Goal: Task Accomplishment & Management: Manage account settings

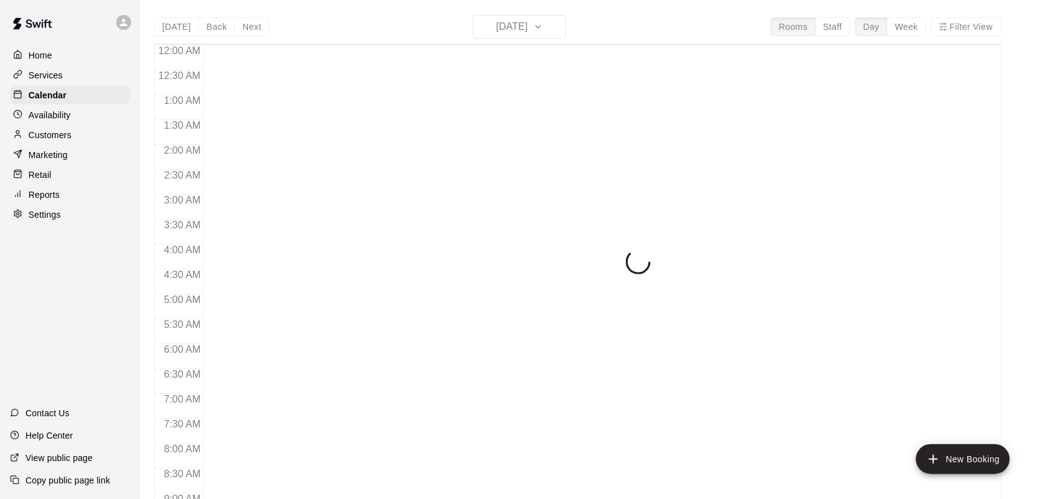
scroll to position [489, 0]
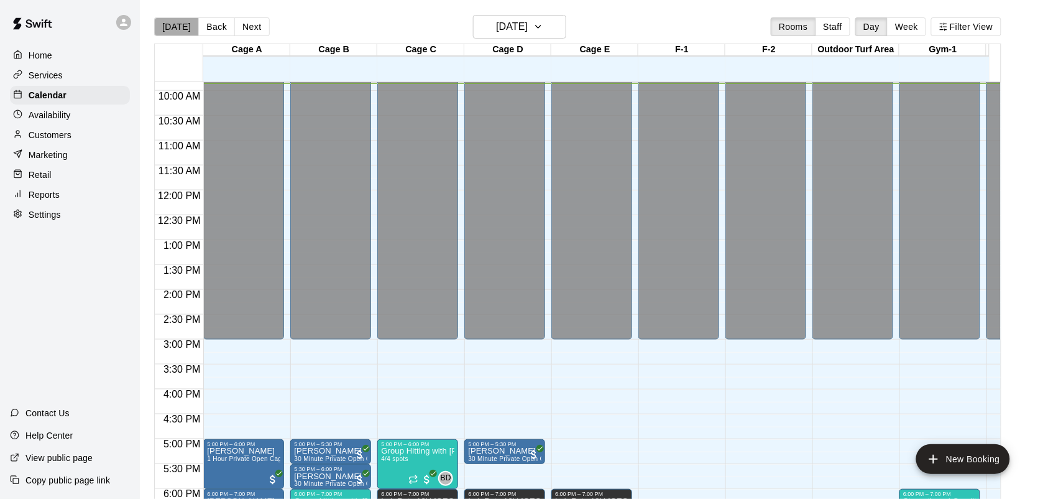
click at [183, 32] on button "[DATE]" at bounding box center [176, 26] width 45 height 19
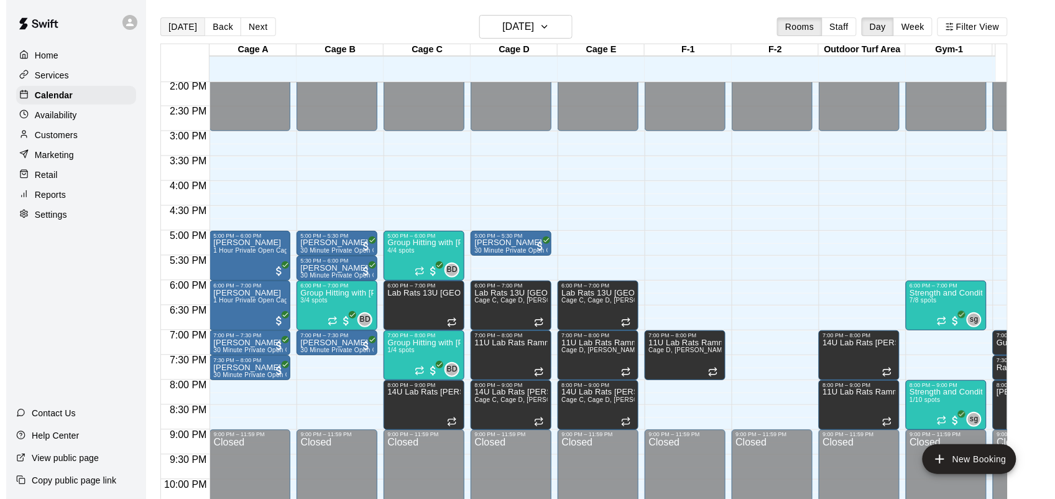
scroll to position [698, 0]
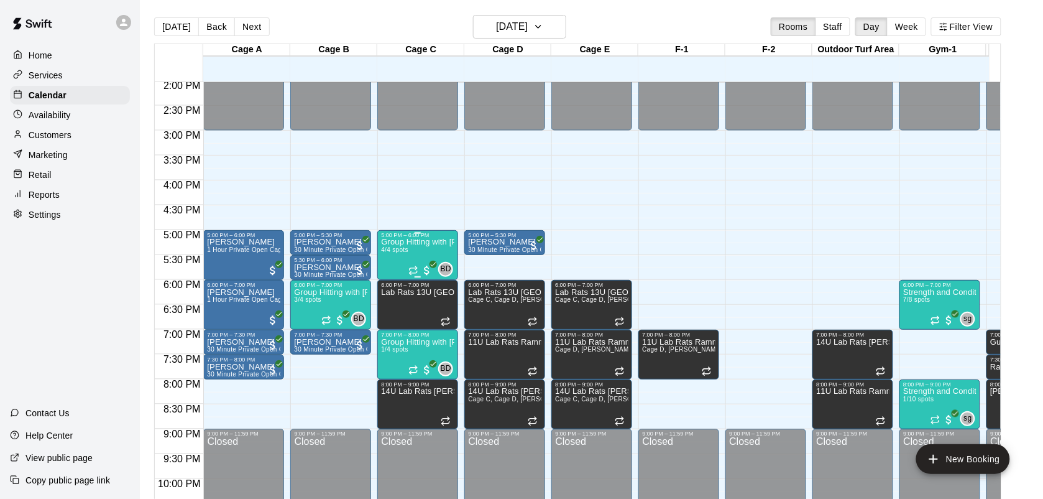
click at [408, 257] on div "Group Hitting with [PERSON_NAME] ([DEMOGRAPHIC_DATA]) 4/4 spots" at bounding box center [417, 487] width 73 height 499
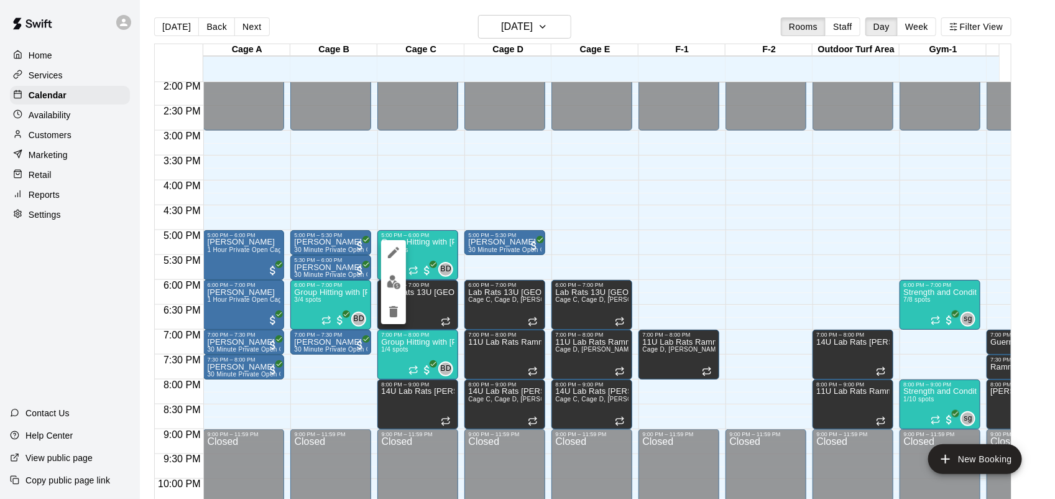
click at [390, 291] on button "edit" at bounding box center [393, 282] width 25 height 24
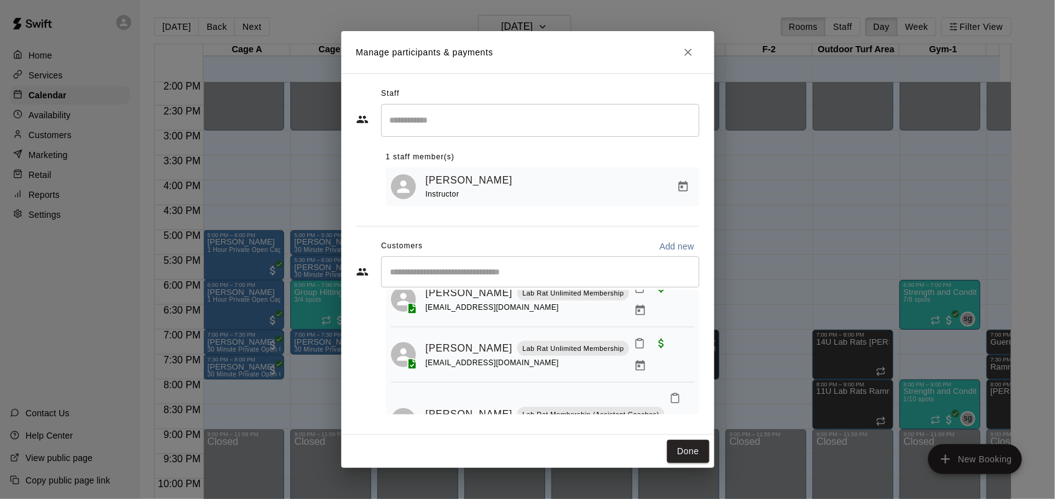
scroll to position [104, 0]
click at [698, 56] on button "Close" at bounding box center [688, 52] width 22 height 22
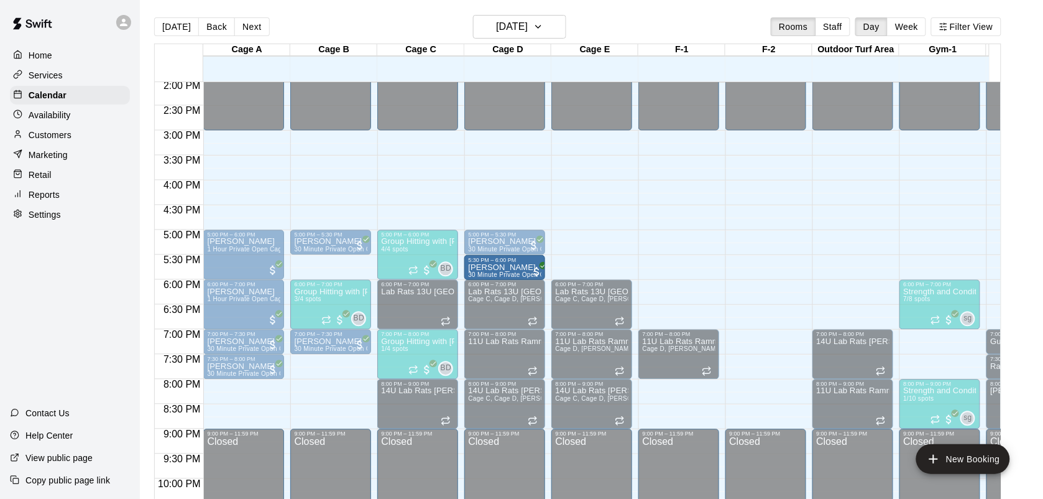
drag, startPoint x: 319, startPoint y: 265, endPoint x: 499, endPoint y: 274, distance: 179.9
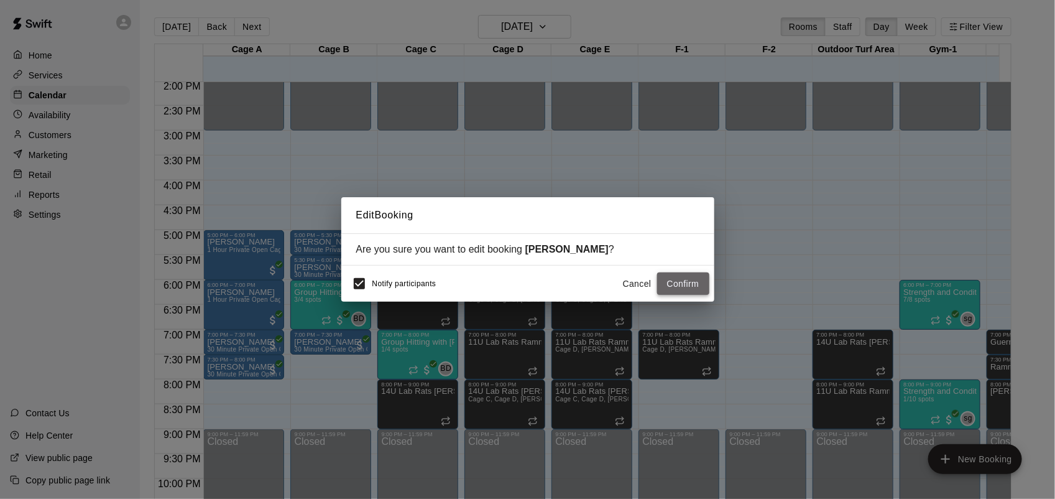
click at [699, 293] on button "Confirm" at bounding box center [683, 283] width 52 height 23
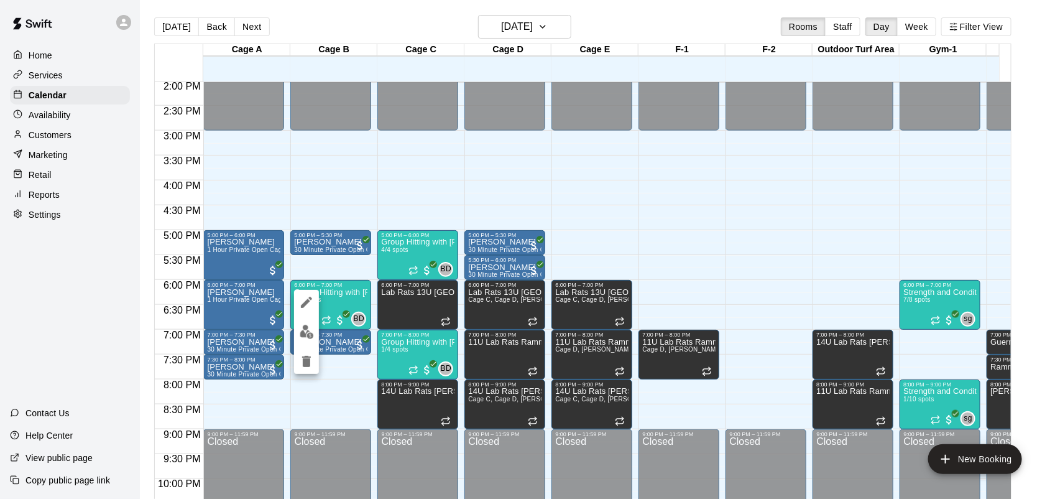
click at [303, 340] on button "edit" at bounding box center [306, 332] width 25 height 24
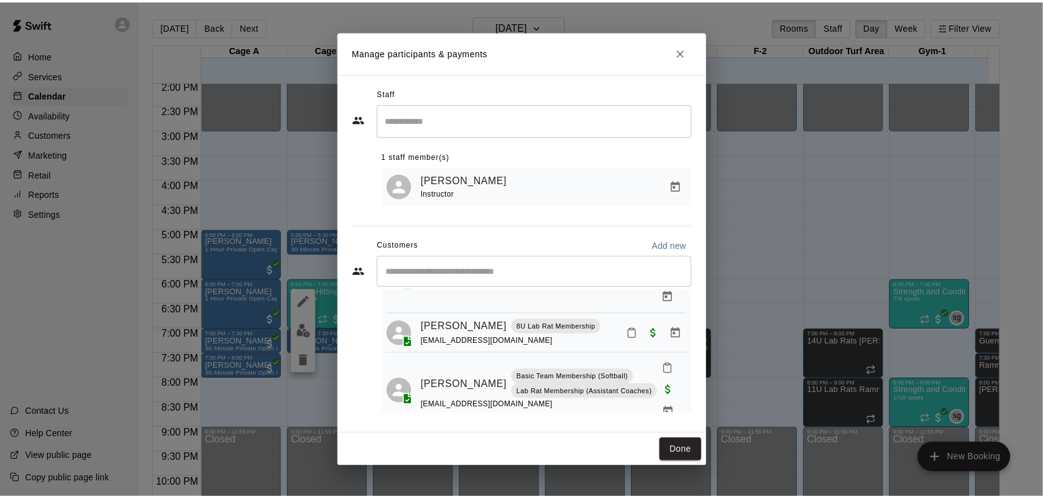
scroll to position [85, 0]
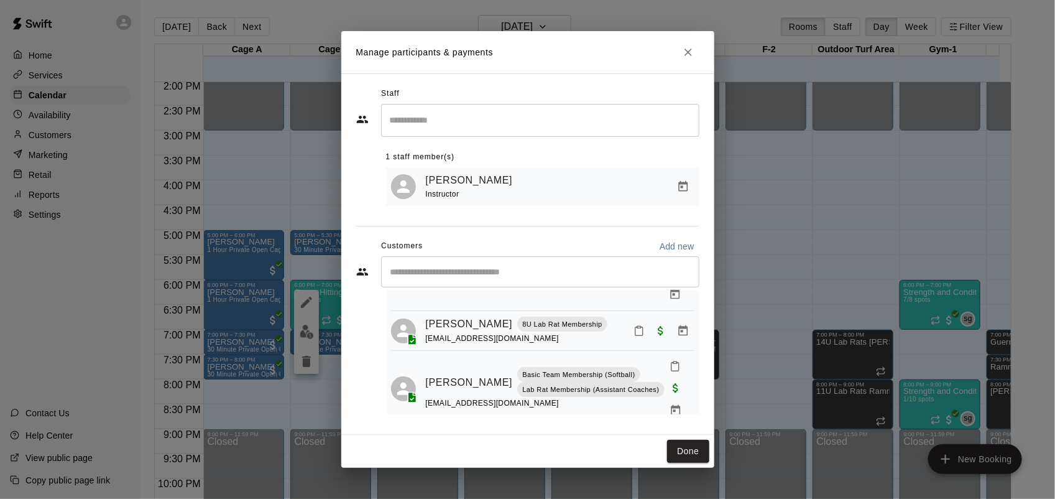
click at [685, 52] on icon "Close" at bounding box center [688, 52] width 12 height 12
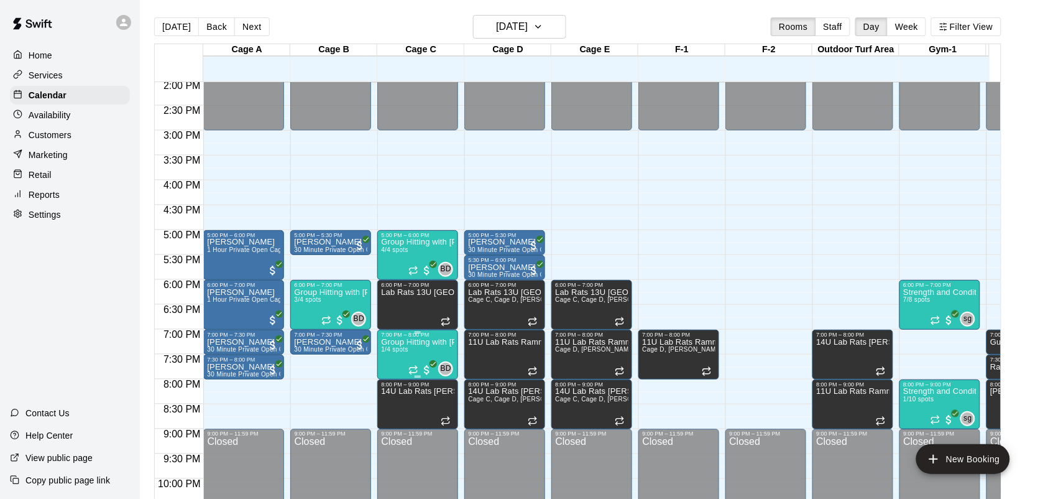
click at [399, 342] on p "Group Hitting with [PERSON_NAME] (13+)" at bounding box center [417, 342] width 73 height 0
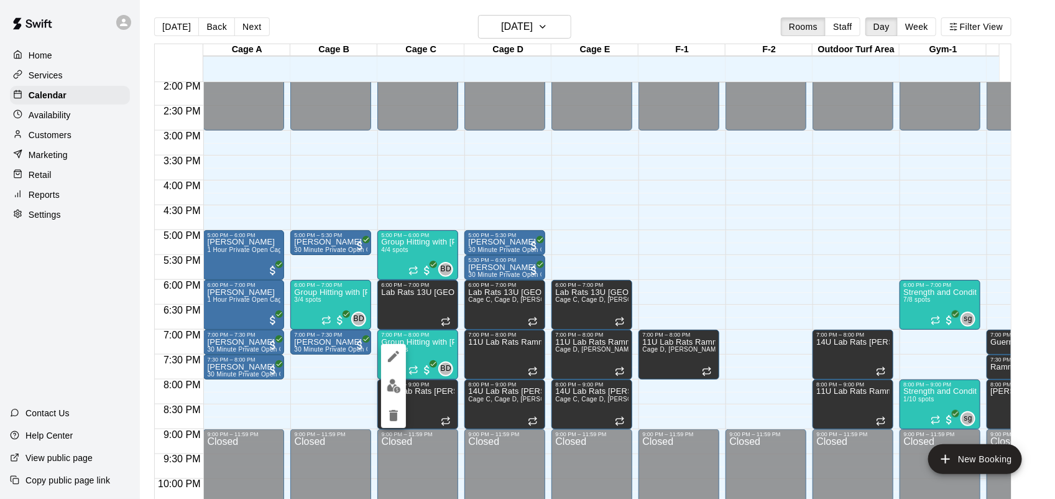
click at [387, 384] on img "edit" at bounding box center [394, 386] width 14 height 14
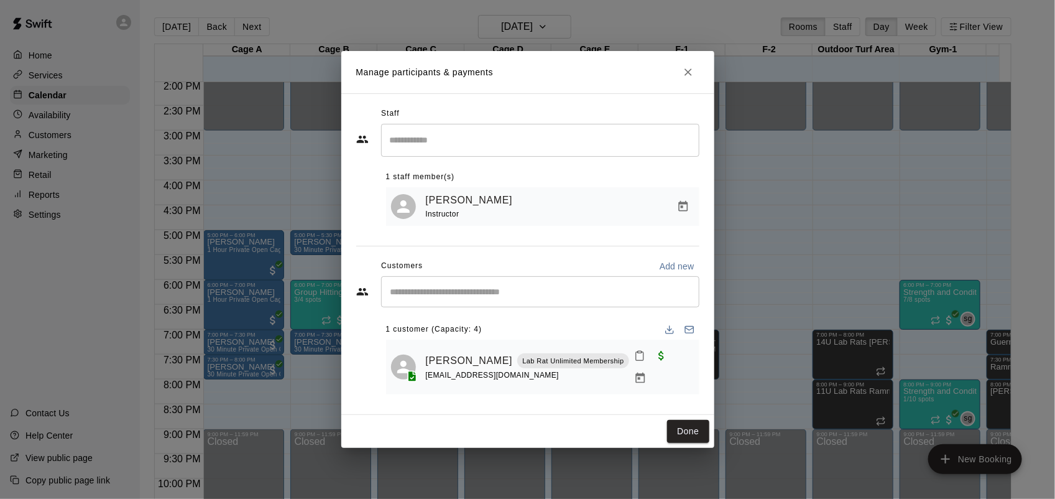
click at [697, 75] on button "Close" at bounding box center [688, 72] width 22 height 22
